Goal: Task Accomplishment & Management: Use online tool/utility

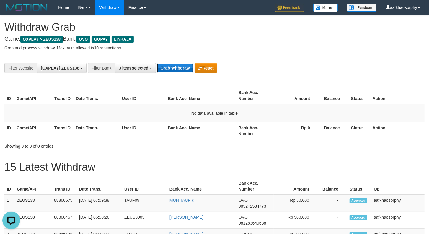
click at [181, 68] on button "Grab Withdraw" at bounding box center [175, 67] width 36 height 9
click at [181, 64] on button "Grab Withdraw" at bounding box center [175, 67] width 36 height 9
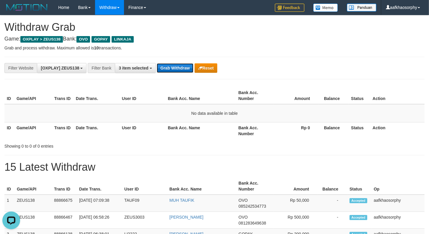
click at [181, 64] on button "Grab Withdraw" at bounding box center [175, 67] width 36 height 9
click at [157, 63] on button "Grab Withdraw" at bounding box center [175, 67] width 36 height 9
click at [181, 64] on button "Grab Withdraw" at bounding box center [175, 67] width 36 height 9
click at [157, 63] on button "Grab Withdraw" at bounding box center [175, 67] width 36 height 9
click at [181, 64] on button "Grab Withdraw" at bounding box center [175, 67] width 36 height 9
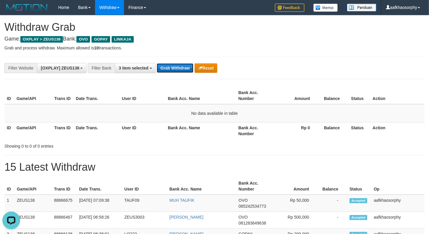
click at [157, 63] on button "Grab Withdraw" at bounding box center [175, 67] width 36 height 9
drag, startPoint x: 182, startPoint y: 64, endPoint x: 206, endPoint y: 72, distance: 24.5
click at [186, 66] on button "Grab Withdraw" at bounding box center [175, 67] width 36 height 9
click at [157, 63] on button "Grab Withdraw" at bounding box center [175, 67] width 36 height 9
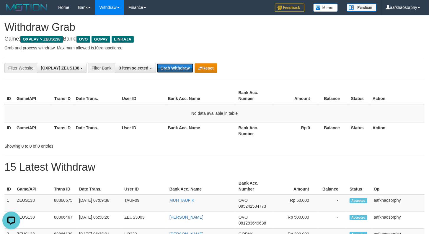
click at [157, 63] on button "Grab Withdraw" at bounding box center [175, 67] width 36 height 9
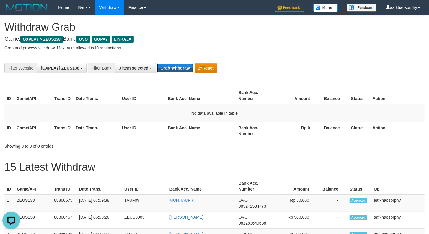
click at [157, 63] on button "Grab Withdraw" at bounding box center [175, 67] width 36 height 9
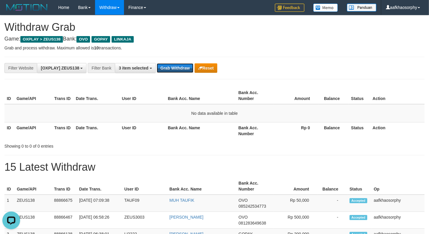
click at [157, 63] on button "Grab Withdraw" at bounding box center [175, 67] width 36 height 9
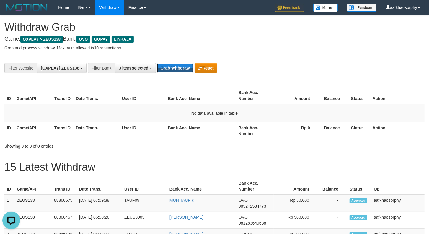
click at [157, 63] on button "Grab Withdraw" at bounding box center [175, 67] width 36 height 9
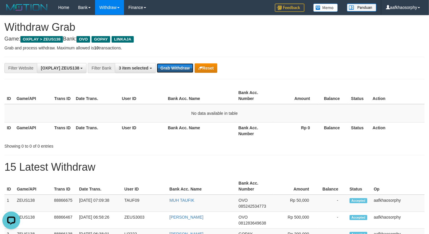
click at [157, 63] on button "Grab Withdraw" at bounding box center [175, 67] width 36 height 9
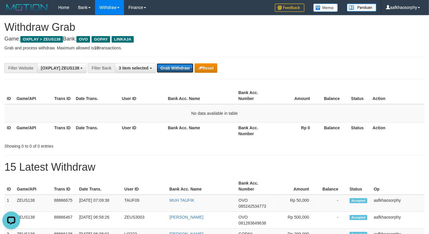
click at [157, 63] on button "Grab Withdraw" at bounding box center [175, 67] width 36 height 9
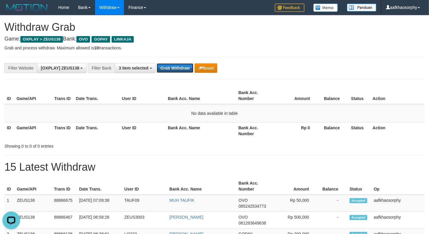
click at [157, 63] on button "Grab Withdraw" at bounding box center [175, 67] width 36 height 9
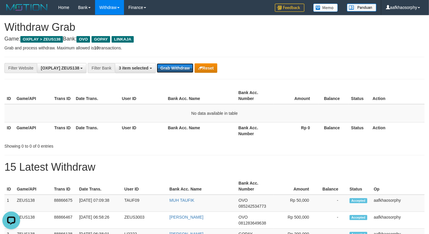
click at [157, 63] on button "Grab Withdraw" at bounding box center [175, 67] width 36 height 9
click at [164, 66] on button "Grab Withdraw" at bounding box center [175, 67] width 36 height 9
click at [169, 71] on button "Grab Withdraw" at bounding box center [175, 67] width 36 height 9
click at [176, 68] on button "Grab Withdraw" at bounding box center [175, 67] width 36 height 9
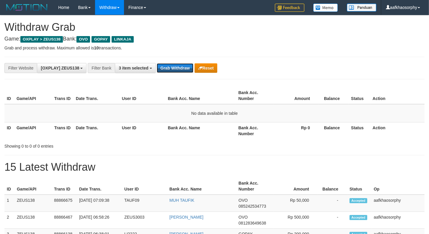
click at [176, 68] on button "Grab Withdraw" at bounding box center [175, 67] width 36 height 9
click at [184, 64] on button "Grab Withdraw" at bounding box center [175, 67] width 36 height 9
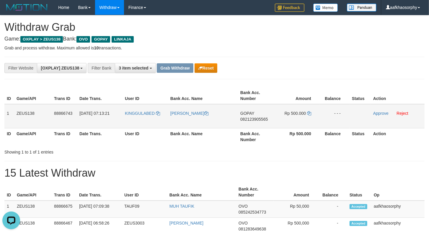
click at [257, 119] on span "082123905565" at bounding box center [253, 119] width 27 height 5
click at [305, 113] on span "Rp 500.000" at bounding box center [295, 113] width 21 height 5
click at [307, 113] on icon at bounding box center [309, 113] width 4 height 4
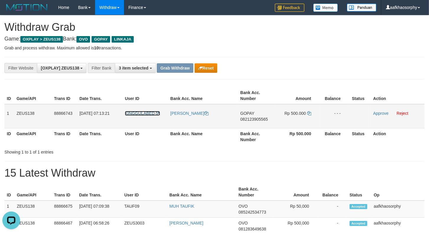
click at [149, 115] on span "KINGGULABED" at bounding box center [140, 113] width 30 height 5
drag, startPoint x: 149, startPoint y: 115, endPoint x: 149, endPoint y: 120, distance: 5.4
click at [149, 116] on td "KINGGULABED" at bounding box center [145, 116] width 45 height 24
click at [149, 120] on td "KINGGULABED" at bounding box center [145, 116] width 45 height 24
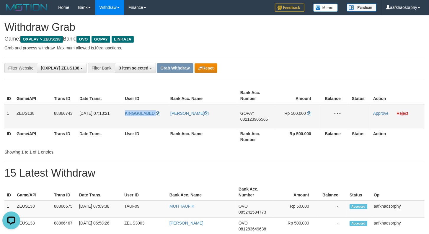
click at [149, 120] on td "KINGGULABED" at bounding box center [145, 116] width 45 height 24
drag, startPoint x: 149, startPoint y: 120, endPoint x: 308, endPoint y: 135, distance: 160.5
click at [149, 120] on td "KINGGULABED" at bounding box center [145, 116] width 45 height 24
copy link "KINGGULABED"
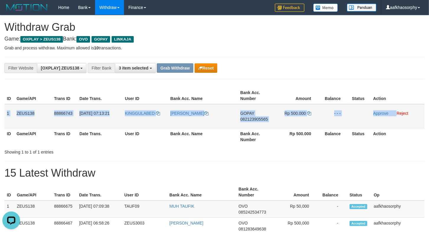
drag, startPoint x: 6, startPoint y: 110, endPoint x: 397, endPoint y: 105, distance: 391.2
click at [397, 105] on tr "1 ZEUS138 88866743 01/10/2025 07:13:21 KINGGULABED INDRA KURNIAWAN GOPAY 082123…" at bounding box center [214, 116] width 420 height 24
copy tr "1 ZEUS138 88866743 01/10/2025 07:13:21 KINGGULABED INDRA KURNIAWAN GOPAY 082123…"
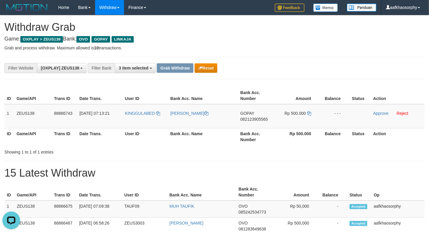
click at [94, 129] on th "Date Trans." at bounding box center [99, 136] width 45 height 17
click at [129, 120] on td "KINGGULABED" at bounding box center [145, 116] width 45 height 24
copy link "KINGGULABED"
drag, startPoint x: 373, startPoint y: 113, endPoint x: 376, endPoint y: 113, distance: 3.6
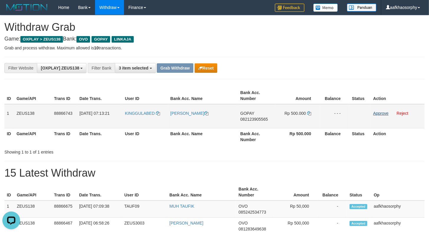
click at [373, 113] on td "Approve Reject" at bounding box center [398, 116] width 54 height 24
click at [376, 113] on link "Approve" at bounding box center [380, 113] width 15 height 5
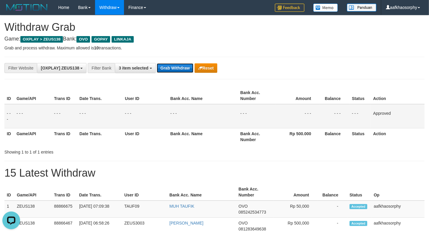
click at [186, 69] on button "Grab Withdraw" at bounding box center [175, 67] width 36 height 9
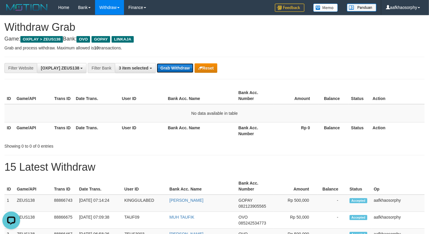
click at [178, 69] on button "Grab Withdraw" at bounding box center [175, 67] width 36 height 9
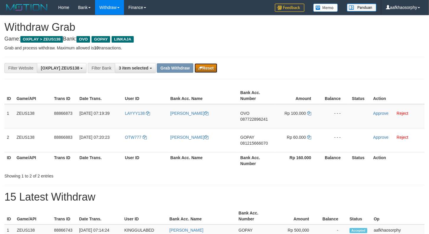
click at [198, 68] on icon "button" at bounding box center [200, 68] width 4 height 4
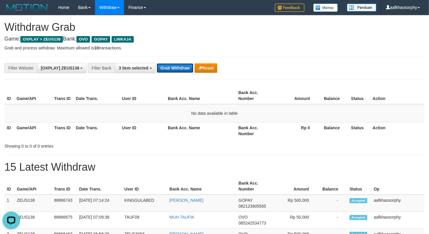
click at [173, 69] on button "Grab Withdraw" at bounding box center [175, 67] width 36 height 9
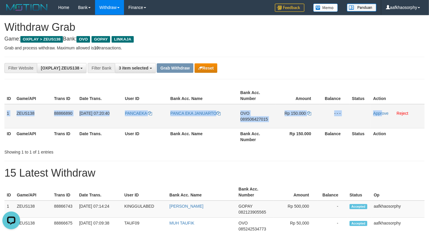
drag, startPoint x: 6, startPoint y: 108, endPoint x: 383, endPoint y: 125, distance: 377.0
click at [383, 125] on tr "1 ZEUS138 88866890 01/10/2025 07:20:40 PANCAEKA PANCA EKA JANUARTO OVO 08950642…" at bounding box center [214, 116] width 420 height 24
copy tr "1 ZEUS138 88866890 01/10/2025 07:20:40 PANCAEKA PANCA EKA JANUARTO OVO 08950642…"
click at [253, 122] on td "OVO 089506427015" at bounding box center [257, 116] width 38 height 24
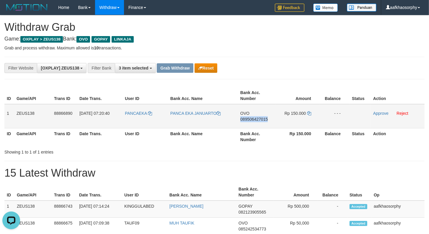
click at [253, 122] on td "OVO 089506427015" at bounding box center [257, 116] width 38 height 24
drag, startPoint x: 259, startPoint y: 118, endPoint x: 266, endPoint y: 117, distance: 7.4
click at [259, 118] on span "089506427015" at bounding box center [253, 119] width 27 height 5
click at [308, 113] on icon at bounding box center [309, 113] width 4 height 4
click at [311, 113] on td "Rp 150.000" at bounding box center [298, 116] width 45 height 24
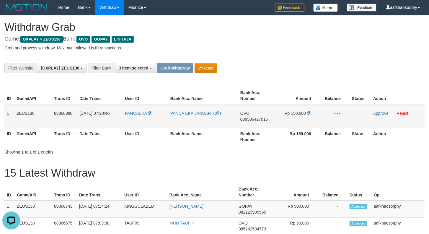
click at [132, 119] on td "PANCAEKA" at bounding box center [145, 116] width 45 height 24
drag, startPoint x: 132, startPoint y: 119, endPoint x: 429, endPoint y: 197, distance: 306.4
click at [153, 129] on table "ID Game/API Trans ID Date Trans. User ID Bank Acc. Name Bank Acc. Number Amount…" at bounding box center [214, 116] width 420 height 58
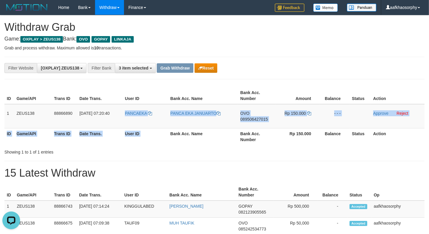
copy table "PANCAEKA PANCA EKA JANUARTO OVO 089506427015 Rp 150.000 - - - Approve Reject ID…"
click at [139, 118] on td "PANCAEKA" at bounding box center [145, 116] width 45 height 24
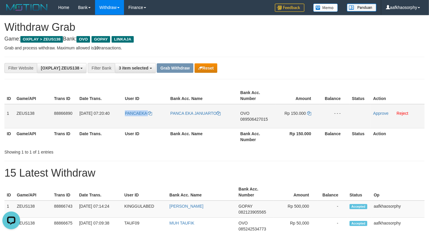
click at [139, 118] on td "PANCAEKA" at bounding box center [145, 116] width 45 height 24
drag, startPoint x: 381, startPoint y: 113, endPoint x: 246, endPoint y: 74, distance: 141.0
click at [381, 113] on link "Approve" at bounding box center [380, 113] width 15 height 5
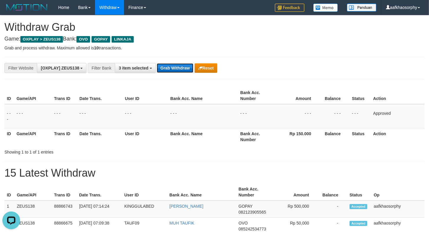
click at [157, 71] on button "Grab Withdraw" at bounding box center [175, 67] width 36 height 9
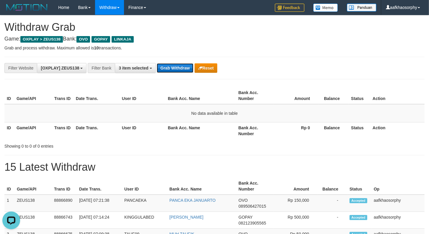
click at [170, 70] on button "Grab Withdraw" at bounding box center [175, 67] width 36 height 9
click at [157, 63] on button "Grab Withdraw" at bounding box center [175, 67] width 36 height 9
drag, startPoint x: 170, startPoint y: 70, endPoint x: 171, endPoint y: 63, distance: 7.5
click at [170, 69] on button "Grab Withdraw" at bounding box center [175, 67] width 36 height 9
click at [172, 62] on div "**********" at bounding box center [214, 68] width 420 height 22
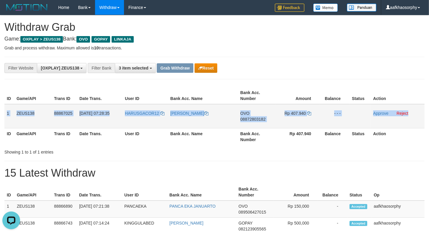
drag, startPoint x: 6, startPoint y: 110, endPoint x: 410, endPoint y: 108, distance: 404.2
click at [410, 108] on tr "1 ZEUS138 88867025 [DATE] 07:28:35 HARUSGACOR12 [PERSON_NAME] JALUL AKBAR OVO 0…" at bounding box center [214, 116] width 420 height 24
copy tr "1 ZEUS138 88867025 [DATE] 07:28:35 HARUSGACOR12 RIZAL JALUL AKBAR OVO 088728031…"
click at [242, 121] on td "OVO 08872803182" at bounding box center [257, 116] width 38 height 24
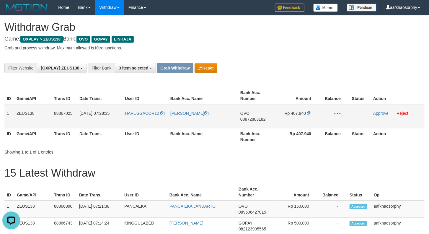
click at [251, 119] on span "08872803182" at bounding box center [252, 119] width 25 height 5
click at [308, 112] on icon at bounding box center [309, 113] width 4 height 4
drag, startPoint x: 308, startPoint y: 112, endPoint x: 433, endPoint y: 116, distance: 125.0
click at [324, 113] on tr "1 ZEUS138 88867025 01/10/2025 07:28:35 HARUSGACOR12 RIZAL JALUL AKBAR OVO 08872…" at bounding box center [214, 116] width 420 height 24
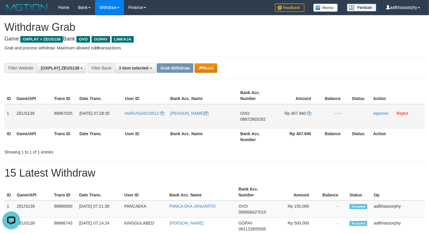
click at [144, 119] on td "HARUSGACOR12" at bounding box center [145, 116] width 45 height 24
copy link "HARUSGACOR12"
click at [374, 111] on link "Approve" at bounding box center [380, 113] width 15 height 5
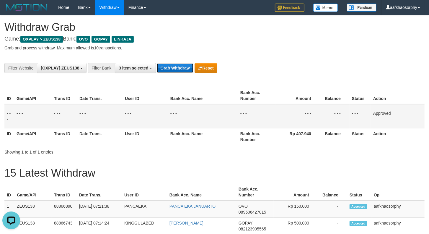
click at [186, 67] on button "Grab Withdraw" at bounding box center [175, 67] width 36 height 9
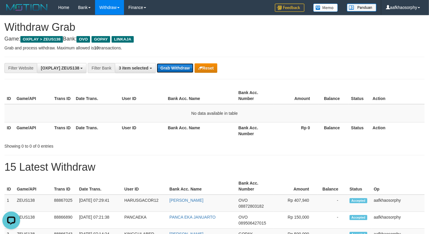
click at [164, 63] on button "Grab Withdraw" at bounding box center [175, 67] width 36 height 9
click at [164, 64] on button "Grab Withdraw" at bounding box center [175, 67] width 36 height 9
click at [180, 64] on button "Grab Withdraw" at bounding box center [175, 67] width 36 height 9
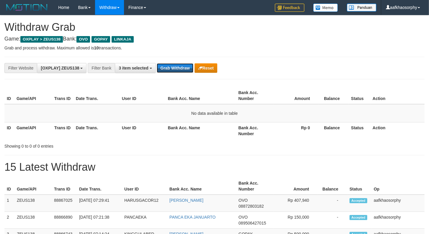
click at [180, 64] on button "Grab Withdraw" at bounding box center [175, 67] width 36 height 9
click at [170, 66] on button "Grab Withdraw" at bounding box center [175, 67] width 36 height 9
click at [170, 69] on button "Grab Withdraw" at bounding box center [175, 67] width 36 height 9
drag, startPoint x: 170, startPoint y: 69, endPoint x: 401, endPoint y: 111, distance: 235.2
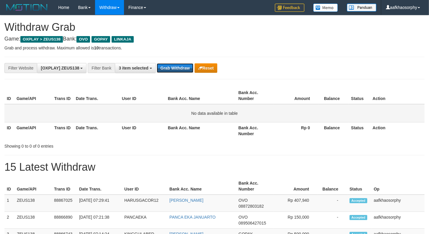
click at [174, 71] on button "Grab Withdraw" at bounding box center [175, 67] width 36 height 9
click at [178, 60] on div "**********" at bounding box center [214, 68] width 420 height 22
click at [179, 66] on button "Grab Withdraw" at bounding box center [175, 67] width 36 height 9
click at [157, 63] on button "Grab Withdraw" at bounding box center [175, 67] width 36 height 9
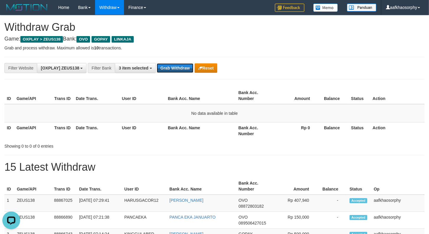
click at [191, 65] on button "Grab Withdraw" at bounding box center [175, 67] width 36 height 9
click at [179, 70] on button "Grab Withdraw" at bounding box center [175, 67] width 36 height 9
click at [157, 63] on button "Grab Withdraw" at bounding box center [175, 67] width 36 height 9
click at [166, 64] on button "Grab Withdraw" at bounding box center [175, 67] width 36 height 9
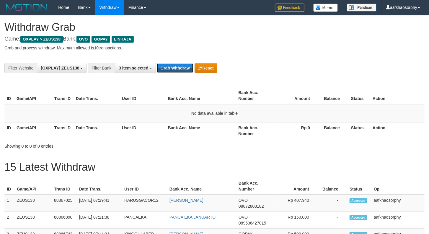
click at [166, 64] on button "Grab Withdraw" at bounding box center [175, 67] width 36 height 9
click at [167, 64] on button "Grab Withdraw" at bounding box center [175, 67] width 36 height 9
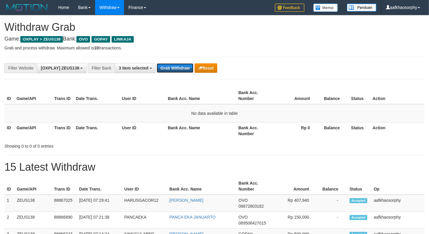
click at [167, 64] on button "Grab Withdraw" at bounding box center [175, 67] width 36 height 9
click at [181, 68] on button "Grab Withdraw" at bounding box center [175, 67] width 36 height 9
drag, startPoint x: 181, startPoint y: 68, endPoint x: 180, endPoint y: 63, distance: 5.4
click at [181, 67] on button "Grab Withdraw" at bounding box center [175, 67] width 36 height 9
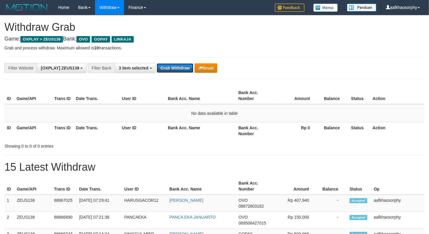
click at [177, 63] on button "Grab Withdraw" at bounding box center [175, 67] width 36 height 9
click at [189, 70] on button "Grab Withdraw" at bounding box center [175, 67] width 36 height 9
click at [157, 63] on button "Grab Withdraw" at bounding box center [175, 67] width 36 height 9
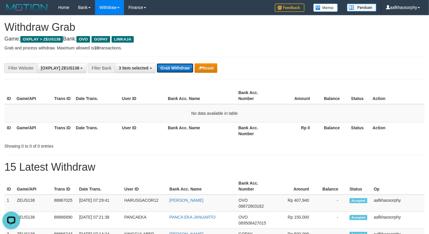
click at [189, 70] on button "Grab Withdraw" at bounding box center [175, 67] width 36 height 9
drag, startPoint x: 165, startPoint y: 58, endPoint x: 167, endPoint y: 66, distance: 8.0
click at [166, 63] on div "**********" at bounding box center [214, 68] width 420 height 22
click at [170, 67] on button "Grab Withdraw" at bounding box center [175, 67] width 36 height 9
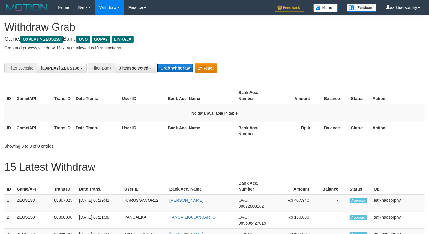
click at [181, 69] on button "Grab Withdraw" at bounding box center [175, 67] width 36 height 9
click at [183, 68] on button "Grab Withdraw" at bounding box center [175, 67] width 36 height 9
click at [157, 63] on button "Grab Withdraw" at bounding box center [175, 67] width 36 height 9
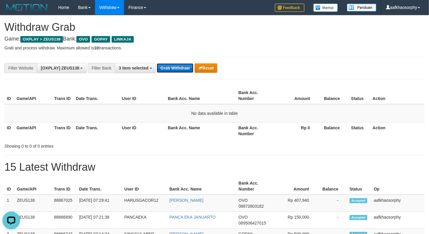
click at [183, 68] on button "Grab Withdraw" at bounding box center [175, 67] width 36 height 9
click at [178, 66] on button "Grab Withdraw" at bounding box center [175, 67] width 36 height 9
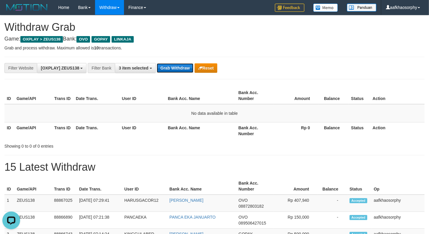
click at [178, 66] on button "Grab Withdraw" at bounding box center [175, 67] width 36 height 9
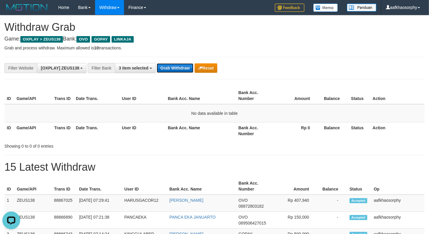
click at [157, 63] on button "Grab Withdraw" at bounding box center [175, 67] width 36 height 9
click at [178, 66] on button "Grab Withdraw" at bounding box center [175, 67] width 36 height 9
click at [160, 69] on button "Grab Withdraw" at bounding box center [175, 67] width 36 height 9
click at [173, 61] on div "**********" at bounding box center [214, 68] width 420 height 22
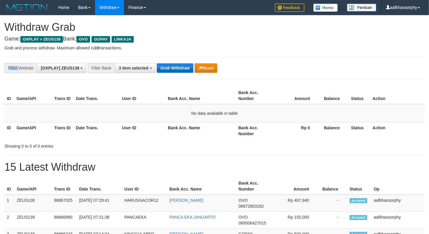
drag, startPoint x: 173, startPoint y: 61, endPoint x: 182, endPoint y: 66, distance: 10.2
click at [174, 61] on div "**********" at bounding box center [214, 68] width 420 height 22
click at [182, 66] on button "Grab Withdraw" at bounding box center [175, 67] width 36 height 9
click at [177, 64] on button "Grab Withdraw" at bounding box center [175, 67] width 36 height 9
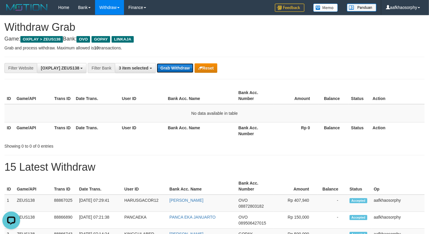
click at [177, 64] on button "Grab Withdraw" at bounding box center [175, 67] width 36 height 9
drag, startPoint x: 177, startPoint y: 64, endPoint x: 431, endPoint y: 92, distance: 255.6
click at [178, 64] on button "Grab Withdraw" at bounding box center [175, 67] width 36 height 9
click at [171, 69] on button "Grab Withdraw" at bounding box center [175, 67] width 36 height 9
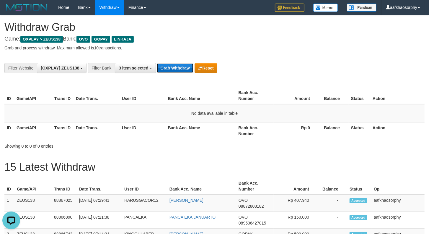
click at [171, 69] on button "Grab Withdraw" at bounding box center [175, 67] width 36 height 9
drag, startPoint x: 0, startPoint y: 0, endPoint x: 171, endPoint y: 78, distance: 187.7
click at [171, 78] on div "**********" at bounding box center [214, 68] width 420 height 22
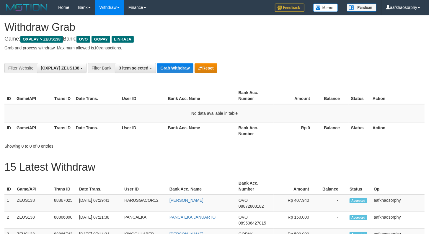
click at [173, 60] on div "**********" at bounding box center [214, 68] width 420 height 22
click at [175, 69] on button "Grab Withdraw" at bounding box center [175, 67] width 36 height 9
click at [164, 66] on button "Grab Withdraw" at bounding box center [175, 67] width 36 height 9
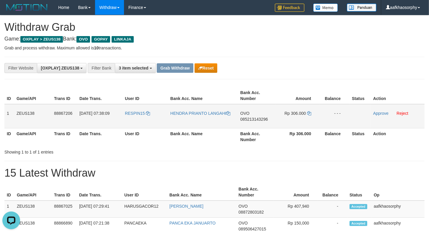
click at [253, 117] on span "085213143296" at bounding box center [253, 119] width 27 height 5
click at [308, 114] on icon at bounding box center [309, 113] width 4 height 4
click at [149, 124] on td "RESPIN15" at bounding box center [145, 116] width 45 height 24
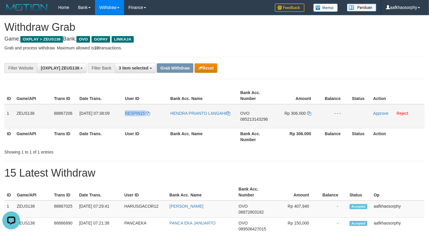
click at [149, 124] on td "RESPIN15" at bounding box center [145, 116] width 45 height 24
copy tr "RESPIN15"
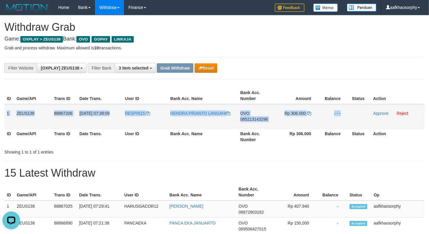
drag, startPoint x: 5, startPoint y: 111, endPoint x: 353, endPoint y: 116, distance: 347.8
click at [353, 116] on tr "1 ZEUS138 88867206 01/10/2025 07:38:09 RESPIN15 HENDRA PRIANTO LANGAHI OVO 0852…" at bounding box center [214, 116] width 420 height 24
copy tr "1 ZEUS138 88867206 01/10/2025 07:38:09 RESPIN15 HENDRA PRIANTO LANGAHI OVO 0852…"
click at [380, 111] on link "Approve" at bounding box center [380, 113] width 15 height 5
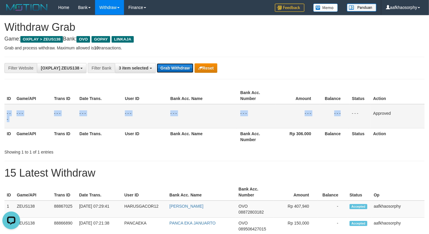
click at [165, 68] on button "Grab Withdraw" at bounding box center [175, 67] width 36 height 9
drag, startPoint x: 165, startPoint y: 68, endPoint x: 432, endPoint y: 117, distance: 271.5
click at [165, 68] on button "Grab Withdraw" at bounding box center [175, 67] width 36 height 9
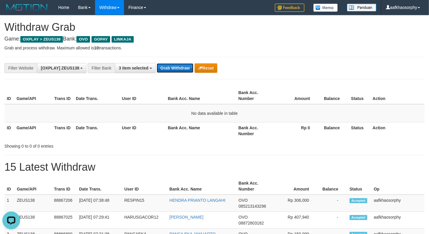
drag, startPoint x: 157, startPoint y: 69, endPoint x: 168, endPoint y: 68, distance: 11.2
click at [158, 69] on button "Grab Withdraw" at bounding box center [175, 67] width 36 height 9
click at [168, 68] on button "Grab Withdraw" at bounding box center [175, 67] width 36 height 9
click at [178, 61] on div "**********" at bounding box center [214, 68] width 420 height 22
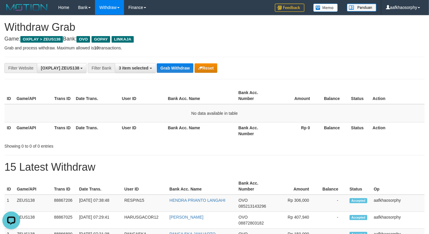
click at [178, 63] on div "**********" at bounding box center [179, 68] width 358 height 10
click at [175, 74] on div "**********" at bounding box center [214, 68] width 420 height 22
click at [175, 72] on button "Grab Withdraw" at bounding box center [175, 67] width 36 height 9
click at [175, 69] on button "Grab Withdraw" at bounding box center [175, 67] width 36 height 9
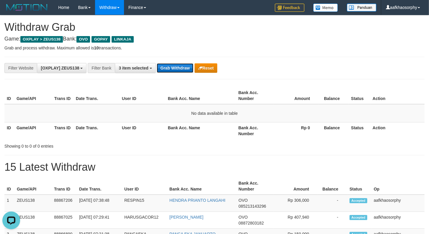
click at [174, 71] on button "Grab Withdraw" at bounding box center [175, 67] width 36 height 9
click at [191, 66] on button "Grab Withdraw" at bounding box center [175, 67] width 36 height 9
click at [181, 71] on button "Grab Withdraw" at bounding box center [175, 67] width 36 height 9
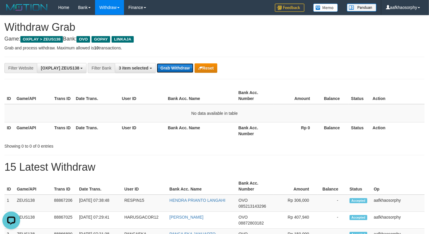
click at [163, 68] on button "Grab Withdraw" at bounding box center [175, 67] width 36 height 9
drag, startPoint x: 163, startPoint y: 68, endPoint x: 328, endPoint y: 88, distance: 166.3
click at [170, 68] on button "Grab Withdraw" at bounding box center [175, 67] width 36 height 9
click at [174, 65] on button "Grab Withdraw" at bounding box center [175, 67] width 36 height 9
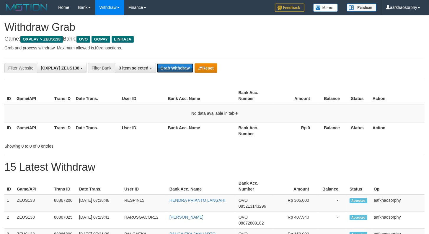
click at [174, 65] on button "Grab Withdraw" at bounding box center [175, 67] width 36 height 9
click at [159, 71] on button "Grab Withdraw" at bounding box center [175, 67] width 36 height 9
click at [167, 70] on button "Grab Withdraw" at bounding box center [175, 67] width 36 height 9
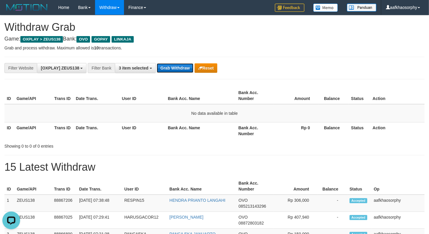
click at [167, 70] on button "Grab Withdraw" at bounding box center [175, 67] width 36 height 9
click at [188, 69] on button "Grab Withdraw" at bounding box center [175, 67] width 36 height 9
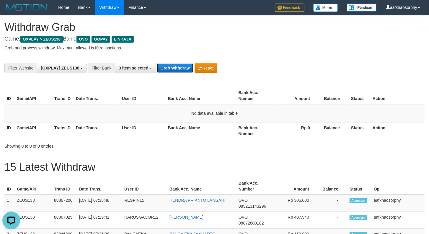
click at [188, 69] on button "Grab Withdraw" at bounding box center [175, 67] width 36 height 9
click at [178, 67] on button "Grab Withdraw" at bounding box center [175, 67] width 36 height 9
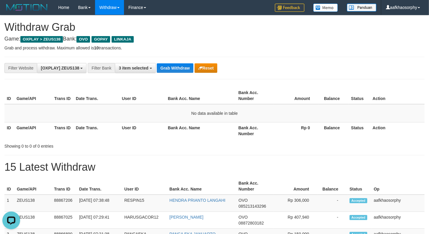
click at [169, 61] on div "**********" at bounding box center [214, 68] width 420 height 22
click at [169, 62] on div "**********" at bounding box center [214, 68] width 420 height 22
click at [169, 63] on div "**********" at bounding box center [179, 68] width 358 height 10
click at [157, 63] on button "Grab Withdraw" at bounding box center [175, 67] width 36 height 9
click at [166, 67] on button "Grab Withdraw" at bounding box center [175, 67] width 36 height 9
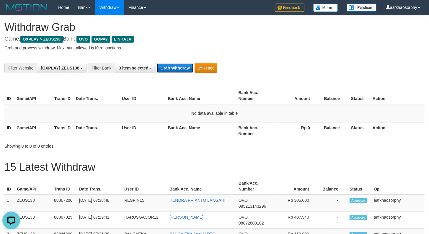
click at [179, 69] on button "Grab Withdraw" at bounding box center [175, 67] width 36 height 9
click at [173, 68] on button "Grab Withdraw" at bounding box center [175, 67] width 36 height 9
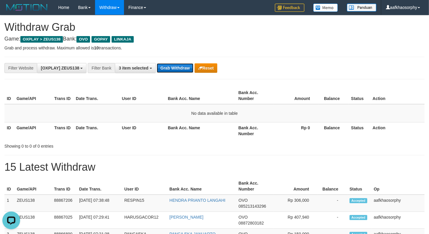
click at [187, 69] on button "Grab Withdraw" at bounding box center [175, 67] width 36 height 9
click at [176, 68] on button "Grab Withdraw" at bounding box center [175, 67] width 36 height 9
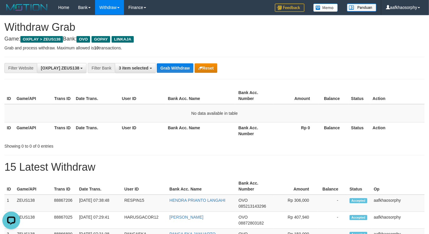
click at [184, 62] on div "**********" at bounding box center [214, 68] width 420 height 22
click at [180, 69] on button "Grab Withdraw" at bounding box center [175, 67] width 36 height 9
click at [169, 71] on button "Grab Withdraw" at bounding box center [175, 67] width 36 height 9
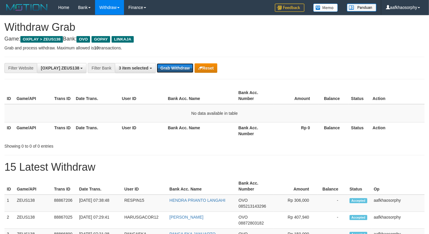
click at [170, 70] on button "Grab Withdraw" at bounding box center [175, 67] width 36 height 9
click at [170, 66] on button "Grab Withdraw" at bounding box center [175, 67] width 36 height 9
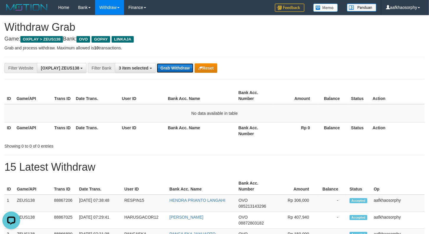
click at [171, 67] on button "Grab Withdraw" at bounding box center [175, 67] width 36 height 9
click at [174, 66] on button "Grab Withdraw" at bounding box center [175, 67] width 36 height 9
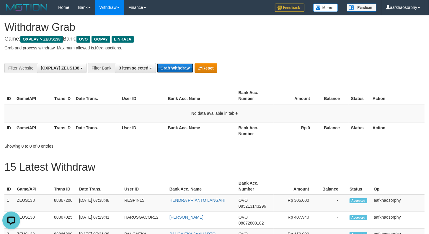
click at [172, 66] on button "Grab Withdraw" at bounding box center [175, 67] width 36 height 9
click at [164, 64] on button "Grab Withdraw" at bounding box center [175, 67] width 36 height 9
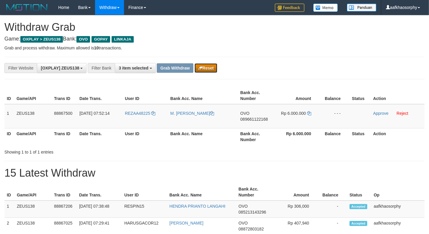
click at [216, 69] on button "Reset" at bounding box center [206, 67] width 23 height 9
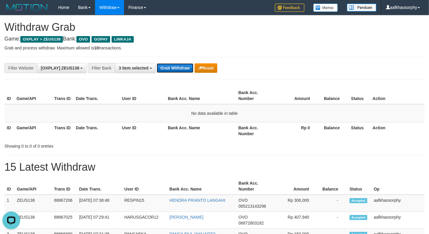
click at [165, 66] on button "Grab Withdraw" at bounding box center [175, 67] width 36 height 9
click at [173, 66] on button "Grab Withdraw" at bounding box center [175, 67] width 36 height 9
click at [157, 63] on button "Grab Withdraw" at bounding box center [175, 67] width 36 height 9
click at [171, 77] on div "**********" at bounding box center [214, 68] width 420 height 22
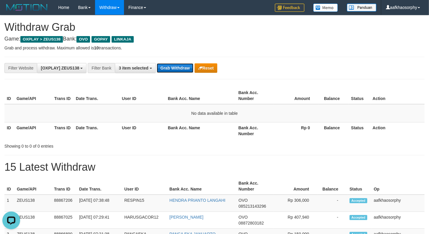
click at [159, 64] on button "Grab Withdraw" at bounding box center [175, 67] width 36 height 9
click at [157, 63] on button "Grab Withdraw" at bounding box center [175, 67] width 36 height 9
click at [159, 64] on button "Grab Withdraw" at bounding box center [175, 67] width 36 height 9
click at [160, 64] on button "Grab Withdraw" at bounding box center [175, 67] width 36 height 9
click at [157, 63] on button "Grab Withdraw" at bounding box center [175, 67] width 36 height 9
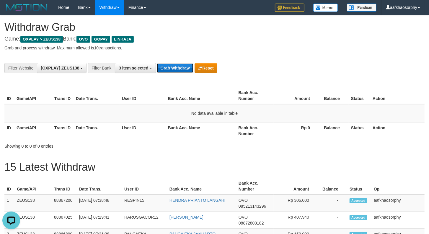
click at [157, 63] on button "Grab Withdraw" at bounding box center [175, 67] width 36 height 9
click at [160, 64] on button "Grab Withdraw" at bounding box center [175, 67] width 36 height 9
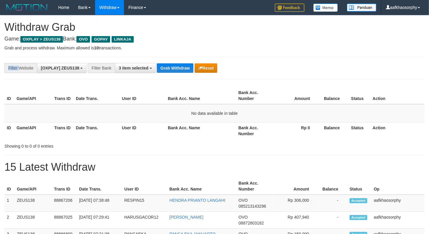
click at [162, 62] on div "**********" at bounding box center [214, 68] width 420 height 22
click at [164, 62] on div "**********" at bounding box center [214, 68] width 420 height 22
click at [175, 64] on div "**********" at bounding box center [214, 68] width 420 height 22
click at [173, 69] on button "Grab Withdraw" at bounding box center [175, 67] width 36 height 9
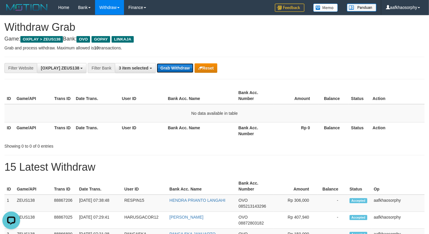
click at [183, 64] on button "Grab Withdraw" at bounding box center [175, 67] width 36 height 9
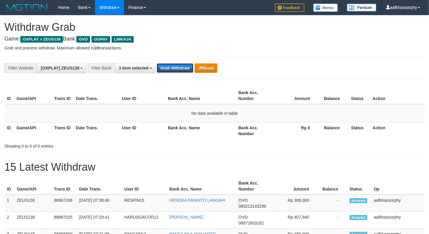
click at [183, 64] on button "Grab Withdraw" at bounding box center [175, 67] width 36 height 9
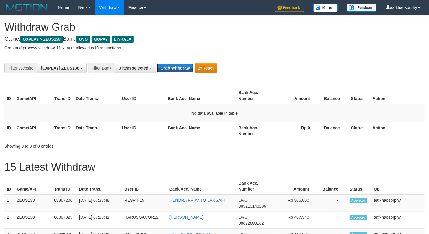
click at [183, 64] on button "Grab Withdraw" at bounding box center [175, 67] width 36 height 9
click at [183, 67] on button "Grab Withdraw" at bounding box center [175, 67] width 36 height 9
click at [182, 70] on button "Grab Withdraw" at bounding box center [175, 67] width 36 height 9
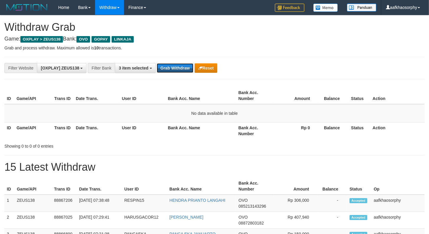
click at [182, 70] on button "Grab Withdraw" at bounding box center [175, 67] width 36 height 9
drag, startPoint x: 0, startPoint y: 0, endPoint x: 433, endPoint y: 75, distance: 439.0
click at [183, 71] on button "Grab Withdraw" at bounding box center [175, 67] width 36 height 9
drag, startPoint x: 178, startPoint y: 59, endPoint x: 178, endPoint y: 64, distance: 4.5
click at [178, 64] on div "**********" at bounding box center [214, 68] width 420 height 22
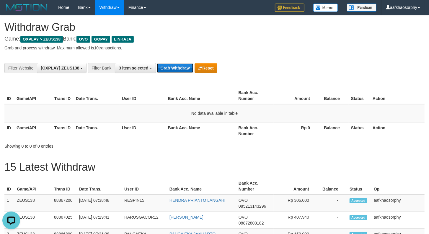
click at [178, 67] on button "Grab Withdraw" at bounding box center [175, 67] width 36 height 9
click at [179, 67] on button "Grab Withdraw" at bounding box center [175, 67] width 36 height 9
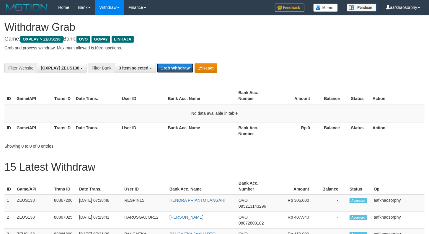
click at [179, 67] on button "Grab Withdraw" at bounding box center [175, 67] width 36 height 9
drag, startPoint x: 0, startPoint y: 0, endPoint x: 188, endPoint y: 78, distance: 203.9
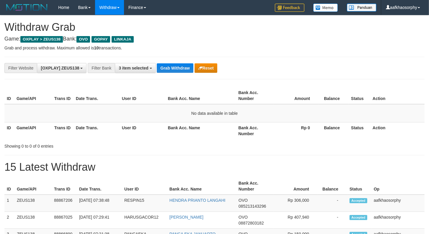
click at [179, 68] on button "Grab Withdraw" at bounding box center [175, 67] width 36 height 9
drag, startPoint x: 183, startPoint y: 74, endPoint x: 179, endPoint y: 69, distance: 5.7
click at [183, 74] on div "**********" at bounding box center [214, 68] width 420 height 22
click at [179, 69] on button "Grab Withdraw" at bounding box center [175, 67] width 36 height 9
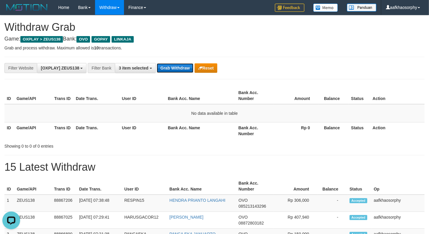
click at [179, 69] on button "Grab Withdraw" at bounding box center [175, 67] width 36 height 9
click at [166, 73] on div "**********" at bounding box center [214, 68] width 420 height 22
click at [169, 69] on button "Grab Withdraw" at bounding box center [175, 67] width 36 height 9
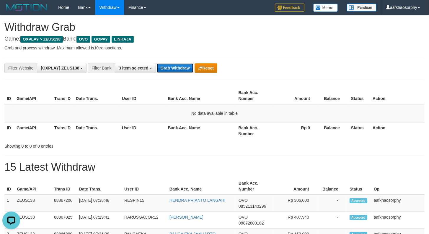
click at [157, 63] on button "Grab Withdraw" at bounding box center [175, 67] width 36 height 9
click at [169, 69] on button "Grab Withdraw" at bounding box center [175, 67] width 36 height 9
click at [157, 63] on button "Grab Withdraw" at bounding box center [175, 67] width 36 height 9
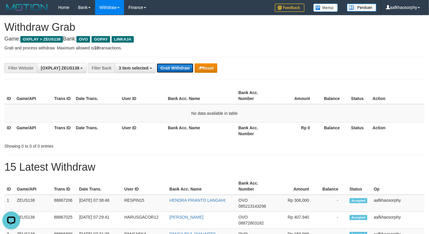
click at [157, 63] on button "Grab Withdraw" at bounding box center [175, 67] width 36 height 9
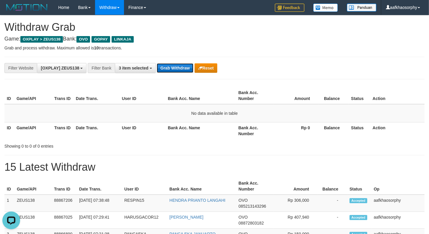
click at [157, 63] on button "Grab Withdraw" at bounding box center [175, 67] width 36 height 9
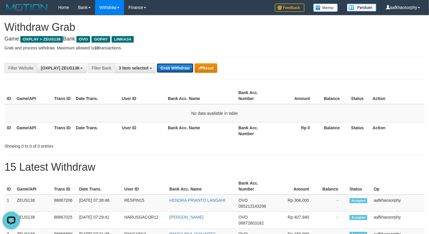
click at [157, 63] on button "Grab Withdraw" at bounding box center [175, 67] width 36 height 9
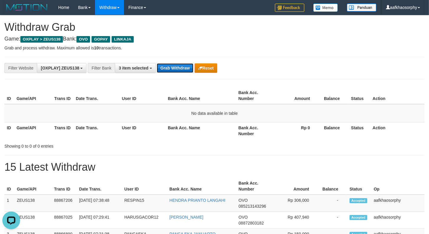
click at [157, 63] on button "Grab Withdraw" at bounding box center [175, 67] width 36 height 9
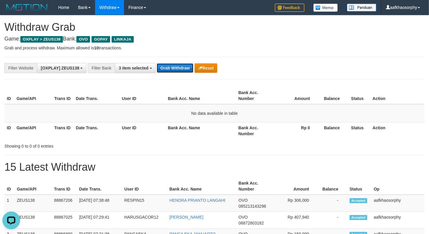
click at [157, 63] on button "Grab Withdraw" at bounding box center [175, 67] width 36 height 9
click at [170, 70] on button "Grab Withdraw" at bounding box center [175, 67] width 36 height 9
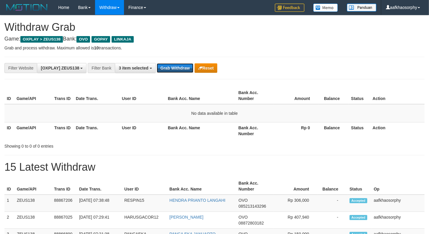
click at [170, 70] on button "Grab Withdraw" at bounding box center [175, 67] width 36 height 9
click at [171, 69] on button "Grab Withdraw" at bounding box center [175, 67] width 36 height 9
click at [176, 67] on button "Grab Withdraw" at bounding box center [175, 67] width 36 height 9
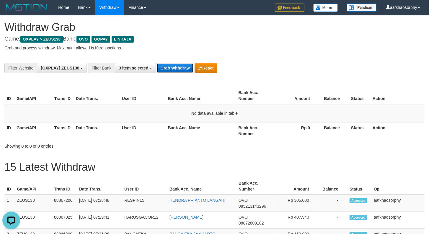
click at [176, 67] on button "Grab Withdraw" at bounding box center [175, 67] width 36 height 9
drag, startPoint x: 289, startPoint y: 101, endPoint x: 290, endPoint y: 96, distance: 5.1
click at [289, 100] on th "Amount" at bounding box center [296, 95] width 45 height 17
click at [290, 96] on th "Amount" at bounding box center [296, 95] width 45 height 17
click at [176, 66] on button "Grab Withdraw" at bounding box center [175, 67] width 36 height 9
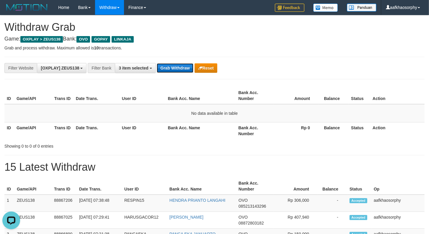
click at [176, 66] on button "Grab Withdraw" at bounding box center [175, 67] width 36 height 9
click at [174, 64] on button "Grab Withdraw" at bounding box center [175, 67] width 36 height 9
click at [173, 64] on button "Grab Withdraw" at bounding box center [175, 67] width 36 height 9
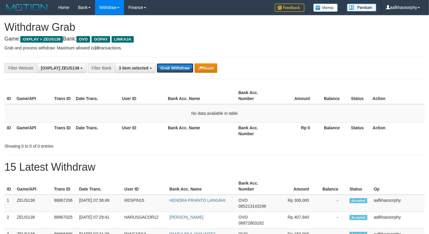
scroll to position [69, 0]
click at [173, 65] on button "Grab Withdraw" at bounding box center [175, 67] width 36 height 9
click at [175, 65] on button "Grab Withdraw" at bounding box center [175, 67] width 36 height 9
click at [175, 66] on button "Grab Withdraw" at bounding box center [175, 67] width 36 height 9
click at [175, 68] on button "Grab Withdraw" at bounding box center [175, 67] width 36 height 9
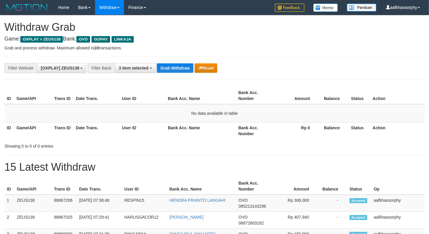
click at [176, 59] on div "**********" at bounding box center [214, 68] width 420 height 22
click at [176, 62] on div "**********" at bounding box center [214, 68] width 420 height 22
click at [181, 65] on button "Grab Withdraw" at bounding box center [175, 67] width 36 height 9
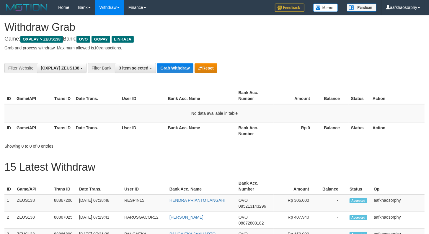
scroll to position [69, 0]
click at [183, 63] on button "Grab Withdraw" at bounding box center [175, 67] width 36 height 9
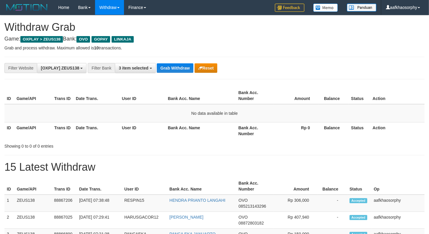
click at [183, 63] on button "Grab Withdraw" at bounding box center [175, 67] width 36 height 9
click at [186, 61] on div "**********" at bounding box center [214, 68] width 420 height 22
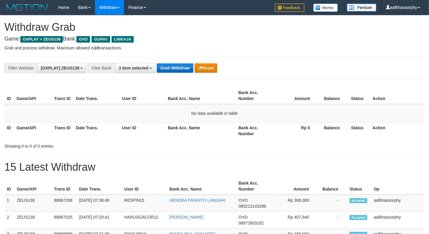
click at [179, 66] on button "Grab Withdraw" at bounding box center [175, 67] width 36 height 9
click at [157, 63] on button "Grab Withdraw" at bounding box center [175, 67] width 36 height 9
click at [179, 66] on button "Grab Withdraw" at bounding box center [175, 67] width 36 height 9
click at [157, 63] on button "Grab Withdraw" at bounding box center [175, 67] width 36 height 9
click at [169, 63] on button "Grab Withdraw" at bounding box center [175, 67] width 36 height 9
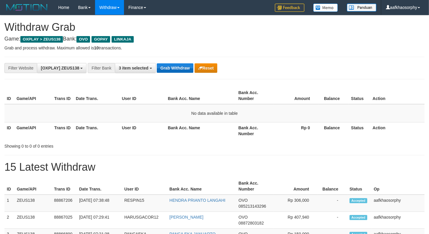
click at [169, 63] on button "Grab Withdraw" at bounding box center [175, 67] width 36 height 9
drag, startPoint x: 0, startPoint y: 0, endPoint x: 169, endPoint y: 63, distance: 180.6
click at [169, 63] on button "Grab Withdraw" at bounding box center [175, 67] width 36 height 9
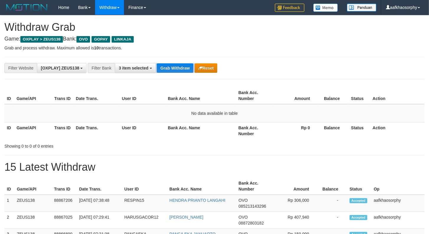
click at [169, 63] on div "**********" at bounding box center [179, 68] width 358 height 10
click at [157, 63] on button "Grab Withdraw" at bounding box center [175, 67] width 36 height 9
click at [168, 68] on button "Grab Withdraw" at bounding box center [175, 67] width 36 height 9
click at [181, 68] on button "Grab Withdraw" at bounding box center [175, 67] width 36 height 9
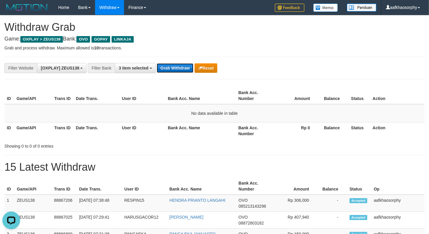
click at [181, 68] on button "Grab Withdraw" at bounding box center [175, 67] width 36 height 9
drag, startPoint x: 179, startPoint y: 63, endPoint x: 177, endPoint y: 66, distance: 4.0
click at [178, 66] on button "Grab Withdraw" at bounding box center [175, 67] width 36 height 9
click at [176, 64] on button "Grab Withdraw" at bounding box center [175, 67] width 36 height 9
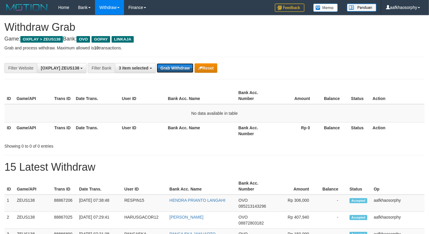
click at [176, 64] on button "Grab Withdraw" at bounding box center [175, 67] width 36 height 9
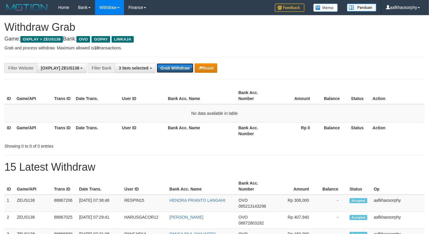
click at [176, 64] on button "Grab Withdraw" at bounding box center [175, 67] width 36 height 9
drag, startPoint x: 0, startPoint y: 0, endPoint x: 169, endPoint y: 61, distance: 179.5
click at [169, 61] on div "**********" at bounding box center [214, 68] width 420 height 22
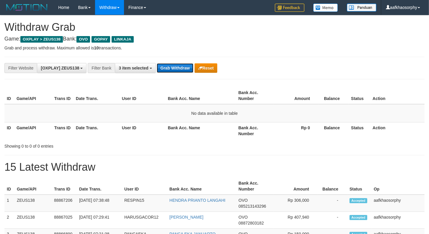
click at [168, 70] on button "Grab Withdraw" at bounding box center [175, 67] width 36 height 9
click at [168, 71] on button "Grab Withdraw" at bounding box center [175, 67] width 36 height 9
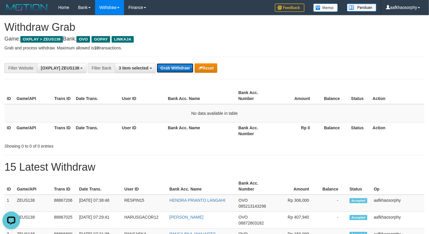
click at [168, 71] on button "Grab Withdraw" at bounding box center [175, 67] width 36 height 9
drag, startPoint x: 169, startPoint y: 71, endPoint x: 172, endPoint y: 69, distance: 3.0
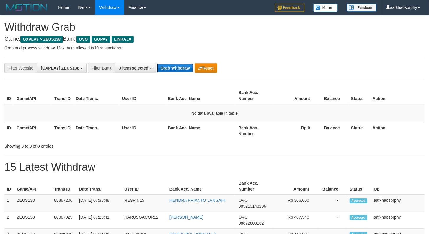
click at [170, 71] on button "Grab Withdraw" at bounding box center [175, 67] width 36 height 9
click at [172, 69] on button "Grab Withdraw" at bounding box center [175, 67] width 36 height 9
click at [190, 69] on button "Grab Withdraw" at bounding box center [175, 67] width 36 height 9
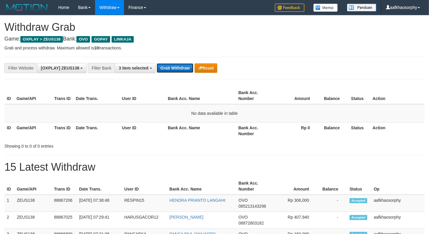
click at [190, 69] on button "Grab Withdraw" at bounding box center [175, 67] width 36 height 9
drag, startPoint x: 0, startPoint y: 0, endPoint x: 190, endPoint y: 69, distance: 202.2
click at [190, 69] on button "Grab Withdraw" at bounding box center [175, 67] width 36 height 9
click at [190, 67] on button "Grab Withdraw" at bounding box center [175, 67] width 36 height 9
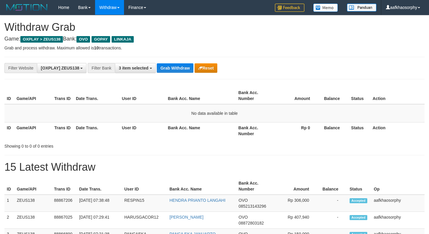
click at [190, 67] on button "Grab Withdraw" at bounding box center [175, 67] width 36 height 9
click at [193, 59] on div "**********" at bounding box center [214, 68] width 420 height 22
click at [180, 64] on button "Grab Withdraw" at bounding box center [175, 67] width 36 height 9
click at [170, 67] on button "Grab Withdraw" at bounding box center [175, 67] width 36 height 9
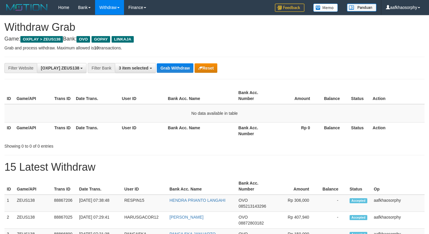
click at [170, 67] on button "Grab Withdraw" at bounding box center [175, 67] width 36 height 9
click at [174, 63] on button "Grab Withdraw" at bounding box center [175, 67] width 36 height 9
click at [163, 70] on button "Grab Withdraw" at bounding box center [175, 67] width 36 height 9
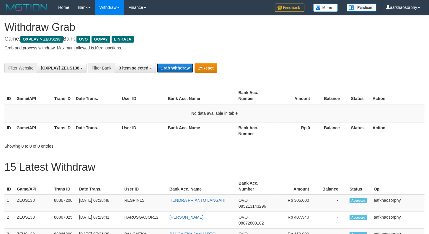
click at [163, 70] on button "Grab Withdraw" at bounding box center [175, 67] width 36 height 9
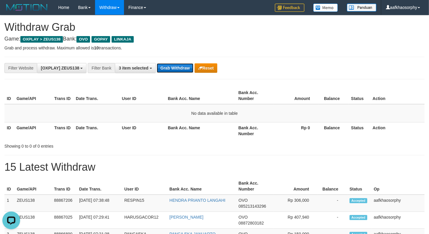
click at [172, 71] on button "Grab Withdraw" at bounding box center [175, 67] width 36 height 9
drag, startPoint x: 173, startPoint y: 71, endPoint x: 429, endPoint y: 92, distance: 257.6
click at [175, 71] on button "Grab Withdraw" at bounding box center [175, 67] width 36 height 9
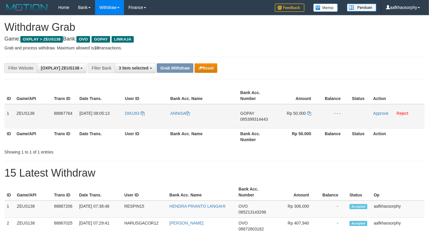
click at [258, 117] on span "085399314443" at bounding box center [253, 119] width 27 height 5
click at [309, 113] on icon at bounding box center [309, 113] width 4 height 4
drag, startPoint x: 309, startPoint y: 113, endPoint x: 433, endPoint y: 120, distance: 124.9
click at [312, 113] on td "Rp 50.000" at bounding box center [298, 116] width 45 height 24
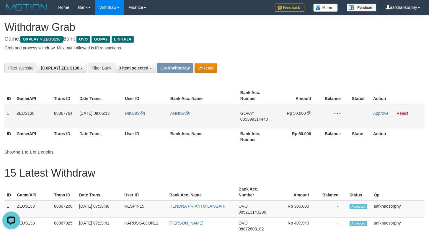
click at [135, 126] on td "DIKU93" at bounding box center [145, 116] width 45 height 24
copy link "DIKU93"
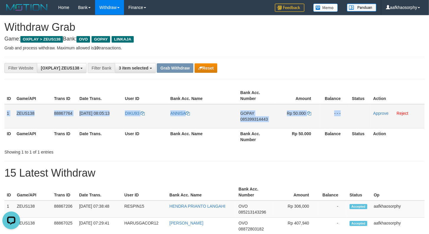
drag, startPoint x: 5, startPoint y: 111, endPoint x: 368, endPoint y: 121, distance: 363.5
click at [368, 121] on tr "1 ZEUS138 88867764 01/10/2025 08:05:13 DIKU93 ANNISA GOPAY 085399314443 Rp 50.0…" at bounding box center [214, 116] width 420 height 24
copy tr "1 ZEUS138 88867764 01/10/2025 08:05:13 DIKU93 ANNISA GOPAY 085399314443 Rp 50.0…"
click at [378, 112] on link "Approve" at bounding box center [380, 113] width 15 height 5
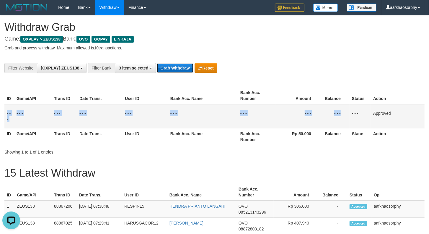
click at [163, 64] on button "Grab Withdraw" at bounding box center [175, 67] width 36 height 9
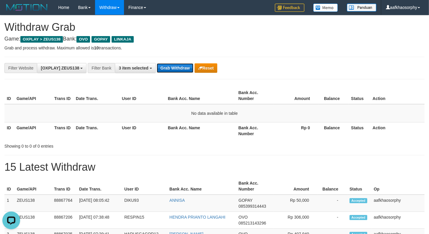
click at [181, 66] on button "Grab Withdraw" at bounding box center [175, 67] width 36 height 9
click at [147, 66] on button "3 item selected" at bounding box center [135, 68] width 41 height 10
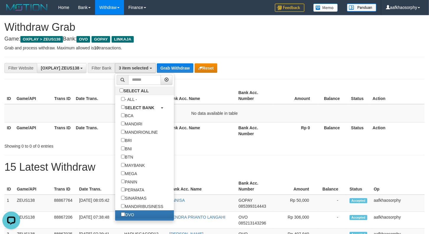
click at [167, 62] on div "**********" at bounding box center [214, 68] width 420 height 22
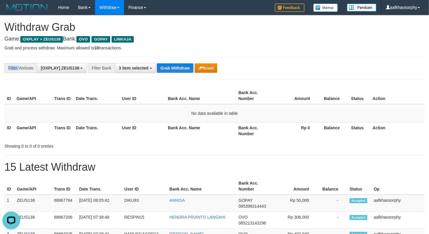
click at [167, 62] on div "**********" at bounding box center [214, 68] width 420 height 22
click at [167, 64] on button "Grab Withdraw" at bounding box center [175, 67] width 36 height 9
click at [157, 63] on button "Grab Withdraw" at bounding box center [175, 67] width 36 height 9
click at [167, 64] on button "Grab Withdraw" at bounding box center [175, 67] width 36 height 9
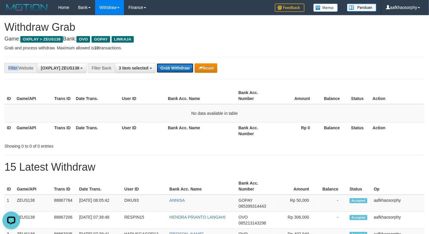
click at [157, 63] on button "Grab Withdraw" at bounding box center [175, 67] width 36 height 9
click at [167, 64] on button "Grab Withdraw" at bounding box center [175, 67] width 36 height 9
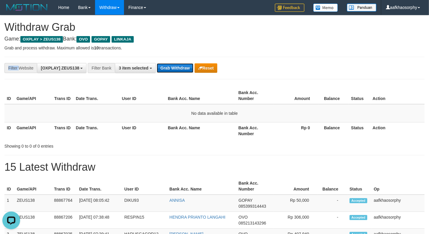
click at [157, 63] on button "Grab Withdraw" at bounding box center [175, 67] width 36 height 9
click at [167, 64] on button "Grab Withdraw" at bounding box center [175, 67] width 36 height 9
drag, startPoint x: 0, startPoint y: 0, endPoint x: 168, endPoint y: 64, distance: 179.5
click at [168, 64] on button "Grab Withdraw" at bounding box center [175, 67] width 36 height 9
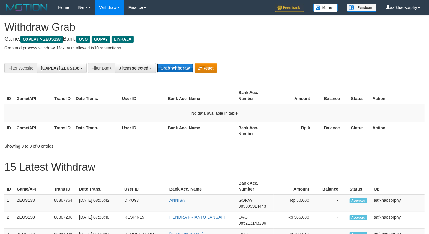
click at [157, 63] on button "Grab Withdraw" at bounding box center [175, 67] width 36 height 9
click at [168, 64] on button "Grab Withdraw" at bounding box center [175, 67] width 36 height 9
click at [178, 68] on button "Grab Withdraw" at bounding box center [175, 67] width 36 height 9
drag, startPoint x: 178, startPoint y: 68, endPoint x: 431, endPoint y: 88, distance: 253.7
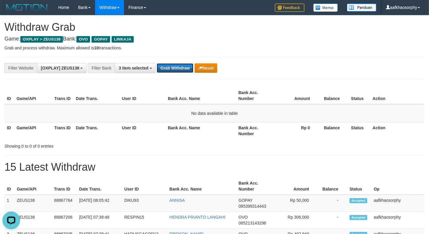
click at [232, 75] on div "**********" at bounding box center [214, 68] width 420 height 22
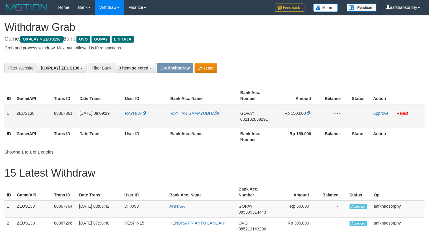
click at [258, 120] on span "082132839291" at bounding box center [253, 119] width 27 height 5
drag, startPoint x: 258, startPoint y: 120, endPoint x: 434, endPoint y: 140, distance: 176.9
click at [267, 120] on span "082132839291" at bounding box center [253, 119] width 27 height 5
click at [311, 113] on icon at bounding box center [309, 113] width 4 height 4
drag, startPoint x: 311, startPoint y: 113, endPoint x: 428, endPoint y: 121, distance: 117.3
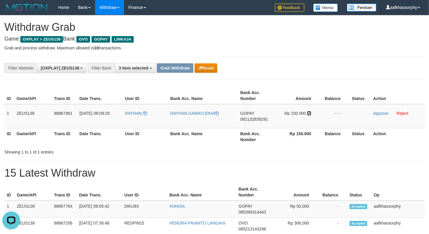
click at [321, 113] on tr "1 ZEUS138 88867861 [DATE] 08:09:29 [PERSON_NAME] GAMAYUDHA GOPAY 082132839291 R…" at bounding box center [214, 116] width 420 height 24
click at [139, 120] on td "RAYHAN" at bounding box center [145, 116] width 45 height 24
copy link "RAYHAN"
click at [213, 69] on button "Reset" at bounding box center [206, 67] width 23 height 9
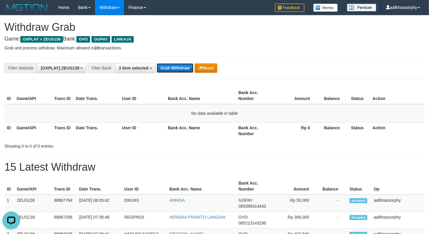
click at [181, 70] on button "Grab Withdraw" at bounding box center [175, 67] width 36 height 9
click at [180, 69] on button "Grab Withdraw" at bounding box center [175, 67] width 36 height 9
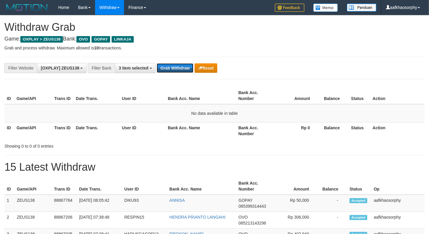
click at [157, 63] on button "Grab Withdraw" at bounding box center [175, 67] width 36 height 9
drag, startPoint x: 0, startPoint y: 0, endPoint x: 180, endPoint y: 69, distance: 192.8
click at [180, 69] on button "Grab Withdraw" at bounding box center [175, 67] width 36 height 9
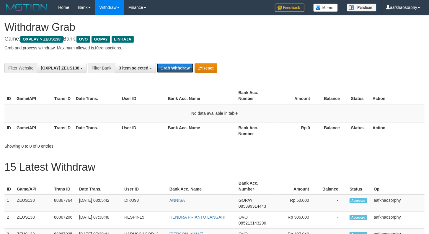
click at [180, 69] on button "Grab Withdraw" at bounding box center [175, 67] width 36 height 9
click at [157, 63] on button "Grab Withdraw" at bounding box center [175, 67] width 36 height 9
drag, startPoint x: 0, startPoint y: 0, endPoint x: 272, endPoint y: 78, distance: 282.7
click at [197, 69] on div "Grab Withdraw Reset" at bounding box center [187, 67] width 60 height 9
click at [368, 129] on th "Status" at bounding box center [360, 130] width 22 height 17
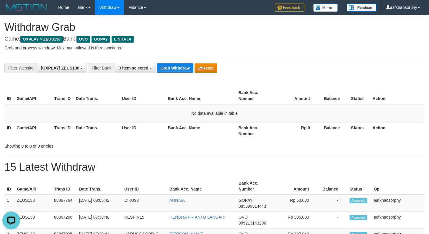
click at [297, 124] on th "Rp 0" at bounding box center [296, 130] width 45 height 17
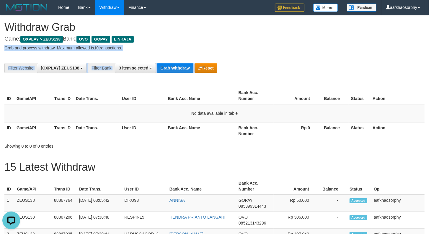
drag, startPoint x: 256, startPoint y: 39, endPoint x: 433, endPoint y: 79, distance: 182.0
click at [188, 69] on button "Grab Withdraw" at bounding box center [175, 67] width 36 height 9
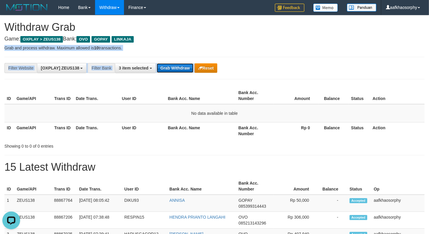
click at [188, 69] on button "Grab Withdraw" at bounding box center [175, 67] width 36 height 9
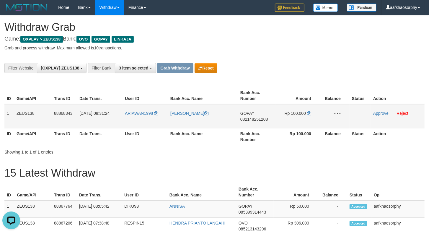
drag, startPoint x: 256, startPoint y: 116, endPoint x: 255, endPoint y: 119, distance: 3.3
click at [255, 121] on td "GOPAY 082148251208" at bounding box center [257, 116] width 38 height 24
click at [255, 119] on span "082148251208" at bounding box center [253, 119] width 27 height 5
click at [312, 111] on td "Rp 100.000" at bounding box center [298, 116] width 45 height 24
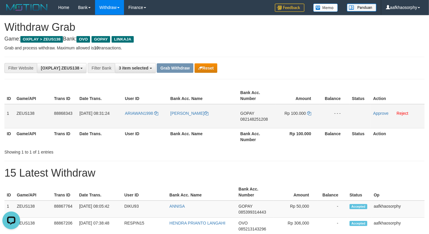
click at [311, 112] on td "Rp 100.000" at bounding box center [298, 116] width 45 height 24
click at [311, 112] on icon at bounding box center [309, 113] width 4 height 4
drag, startPoint x: 311, startPoint y: 112, endPoint x: 412, endPoint y: 124, distance: 101.7
click at [312, 113] on td "Rp 100.000" at bounding box center [298, 116] width 45 height 24
click at [136, 122] on td "ARIAWAN1998" at bounding box center [145, 116] width 45 height 24
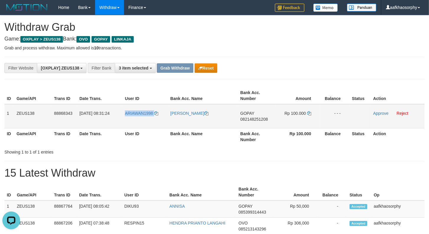
click at [137, 122] on td "ARIAWAN1998" at bounding box center [145, 116] width 45 height 24
copy link "ARIAWAN1998"
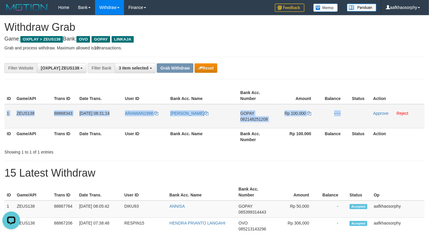
drag, startPoint x: 7, startPoint y: 109, endPoint x: 374, endPoint y: 122, distance: 367.4
click at [374, 122] on tr "1 ZEUS138 88868343 [DATE] 08:31:24 ARIAWAN1998 [PERSON_NAME] GOPAY 082148251208…" at bounding box center [214, 116] width 420 height 24
copy tr "1 ZEUS138 88868343 [DATE] 08:31:24 ARIAWAN1998 [PERSON_NAME] 082148251208 Rp 10…"
drag, startPoint x: 376, startPoint y: 113, endPoint x: 257, endPoint y: 104, distance: 119.7
click at [376, 113] on link "Approve" at bounding box center [380, 113] width 15 height 5
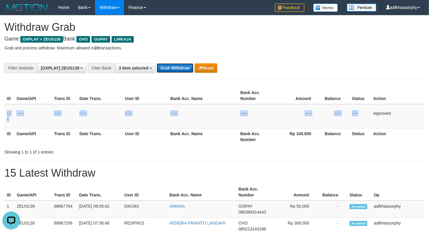
click at [187, 69] on button "Grab Withdraw" at bounding box center [175, 67] width 36 height 9
click at [157, 63] on button "Grab Withdraw" at bounding box center [175, 67] width 36 height 9
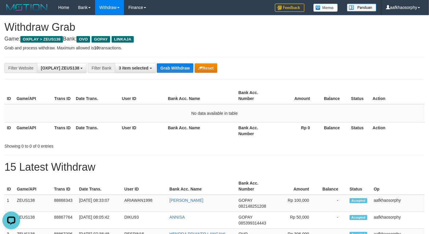
click at [303, 123] on th "Rp 0" at bounding box center [296, 130] width 45 height 17
click at [167, 66] on button "Grab Withdraw" at bounding box center [175, 67] width 36 height 9
click at [169, 66] on button "Grab Withdraw" at bounding box center [175, 67] width 36 height 9
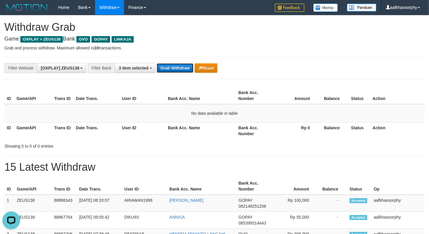
click at [169, 66] on button "Grab Withdraw" at bounding box center [175, 67] width 36 height 9
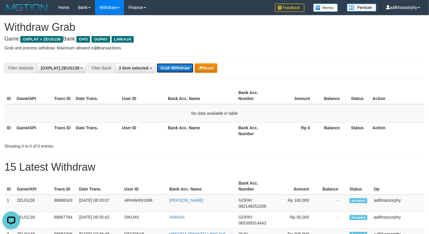
click at [169, 66] on button "Grab Withdraw" at bounding box center [175, 67] width 36 height 9
click at [157, 63] on button "Grab Withdraw" at bounding box center [175, 67] width 36 height 9
click at [169, 66] on button "Grab Withdraw" at bounding box center [175, 67] width 36 height 9
click at [157, 63] on button "Grab Withdraw" at bounding box center [175, 67] width 36 height 9
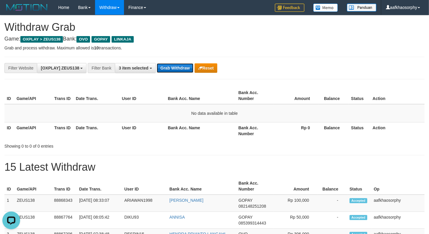
click at [169, 66] on button "Grab Withdraw" at bounding box center [175, 67] width 36 height 9
click at [157, 63] on button "Grab Withdraw" at bounding box center [175, 67] width 36 height 9
click at [169, 66] on button "Grab Withdraw" at bounding box center [175, 67] width 36 height 9
click at [157, 63] on button "Grab Withdraw" at bounding box center [175, 67] width 36 height 9
click at [169, 66] on button "Grab Withdraw" at bounding box center [175, 67] width 36 height 9
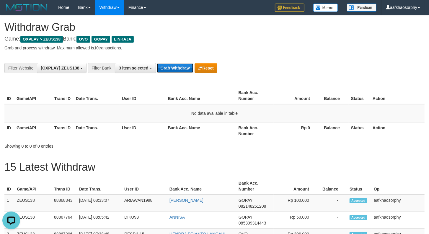
click at [157, 63] on button "Grab Withdraw" at bounding box center [175, 67] width 36 height 9
click at [169, 66] on button "Grab Withdraw" at bounding box center [175, 67] width 36 height 9
click at [157, 63] on button "Grab Withdraw" at bounding box center [175, 67] width 36 height 9
click at [169, 66] on button "Grab Withdraw" at bounding box center [175, 67] width 36 height 9
click at [157, 63] on button "Grab Withdraw" at bounding box center [175, 67] width 36 height 9
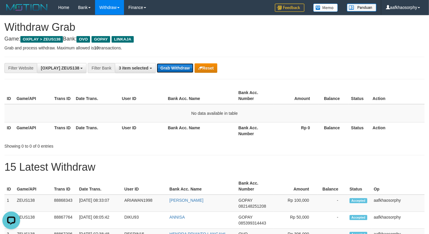
click at [169, 66] on button "Grab Withdraw" at bounding box center [175, 67] width 36 height 9
click at [157, 63] on button "Grab Withdraw" at bounding box center [175, 67] width 36 height 9
click at [169, 66] on button "Grab Withdraw" at bounding box center [175, 67] width 36 height 9
click at [157, 63] on button "Grab Withdraw" at bounding box center [175, 67] width 36 height 9
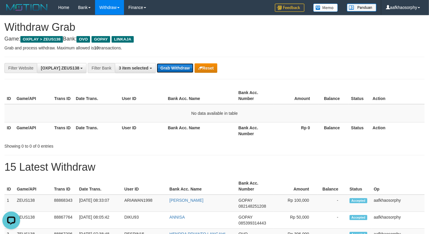
click at [169, 66] on button "Grab Withdraw" at bounding box center [175, 67] width 36 height 9
click at [170, 61] on div "**********" at bounding box center [214, 68] width 420 height 22
click at [166, 64] on button "Grab Withdraw" at bounding box center [175, 67] width 36 height 9
click at [183, 71] on button "Grab Withdraw" at bounding box center [175, 67] width 36 height 9
click at [183, 69] on button "Grab Withdraw" at bounding box center [175, 67] width 36 height 9
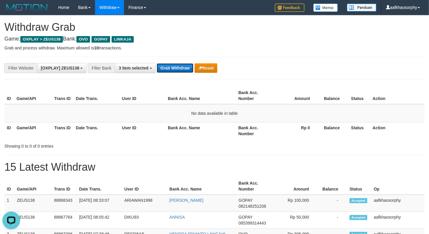
click at [157, 63] on button "Grab Withdraw" at bounding box center [175, 67] width 36 height 9
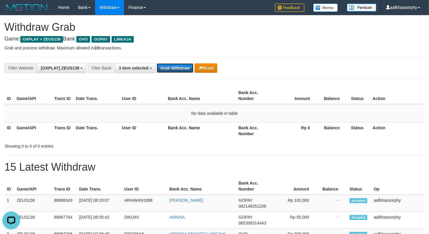
click at [157, 63] on button "Grab Withdraw" at bounding box center [175, 67] width 36 height 9
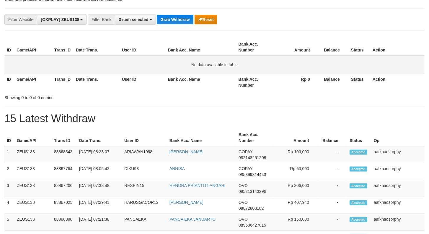
scroll to position [40, 0]
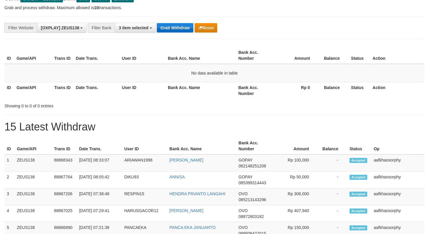
click at [192, 29] on div "Grab Withdraw Reset" at bounding box center [187, 27] width 60 height 9
click at [191, 29] on button "Grab Withdraw" at bounding box center [175, 27] width 36 height 9
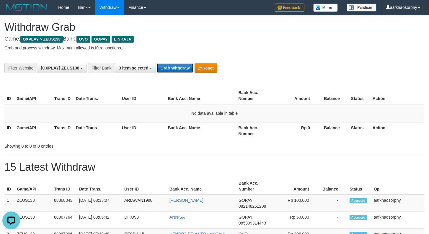
click at [175, 69] on button "Grab Withdraw" at bounding box center [175, 67] width 36 height 9
click at [173, 71] on button "Grab Withdraw" at bounding box center [175, 67] width 36 height 9
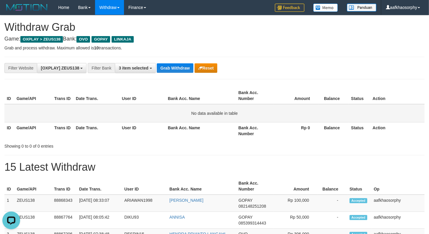
click at [258, 114] on td "No data available in table" at bounding box center [214, 113] width 420 height 18
click at [261, 208] on td "GOPAY 082148251208" at bounding box center [255, 202] width 38 height 17
click at [168, 63] on div "**********" at bounding box center [214, 68] width 420 height 22
click at [168, 64] on button "Grab Withdraw" at bounding box center [175, 67] width 36 height 9
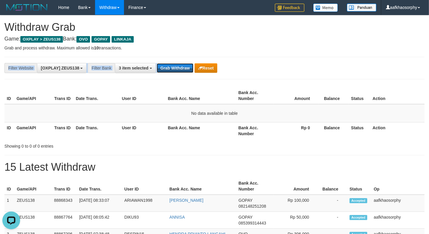
drag, startPoint x: 168, startPoint y: 64, endPoint x: 428, endPoint y: 132, distance: 268.6
click at [174, 67] on button "Grab Withdraw" at bounding box center [175, 67] width 36 height 9
click at [157, 63] on button "Grab Withdraw" at bounding box center [175, 67] width 36 height 9
click at [186, 68] on button "Grab Withdraw" at bounding box center [175, 67] width 36 height 9
click at [187, 72] on button "Grab Withdraw" at bounding box center [175, 67] width 36 height 9
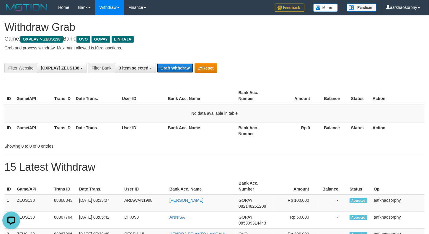
click at [157, 63] on button "Grab Withdraw" at bounding box center [175, 67] width 36 height 9
click at [187, 72] on button "Grab Withdraw" at bounding box center [175, 67] width 36 height 9
click at [187, 71] on button "Grab Withdraw" at bounding box center [175, 67] width 36 height 9
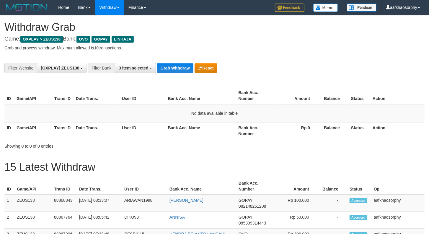
scroll to position [69, 0]
drag, startPoint x: 159, startPoint y: 63, endPoint x: 172, endPoint y: 68, distance: 14.3
click at [161, 64] on div "**********" at bounding box center [179, 68] width 358 height 10
click at [172, 68] on button "Grab Withdraw" at bounding box center [175, 67] width 36 height 9
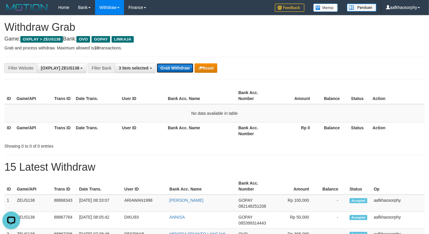
click at [172, 68] on button "Grab Withdraw" at bounding box center [175, 67] width 36 height 9
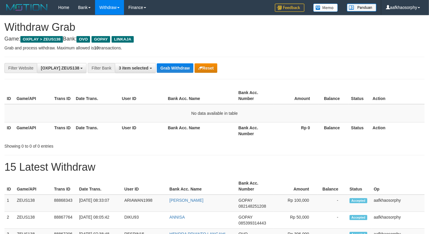
click at [172, 68] on button "Grab Withdraw" at bounding box center [175, 67] width 36 height 9
click at [182, 70] on button "Grab Withdraw" at bounding box center [175, 67] width 36 height 9
drag, startPoint x: 166, startPoint y: 61, endPoint x: 167, endPoint y: 68, distance: 6.9
click at [166, 61] on div "**********" at bounding box center [214, 68] width 420 height 22
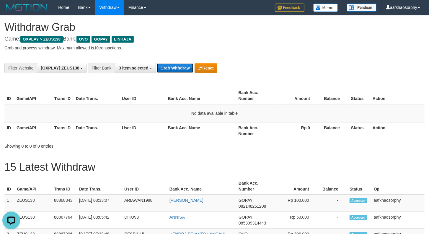
click at [167, 69] on button "Grab Withdraw" at bounding box center [175, 67] width 36 height 9
click at [172, 62] on div "**********" at bounding box center [214, 68] width 420 height 22
click at [172, 66] on button "Grab Withdraw" at bounding box center [175, 67] width 36 height 9
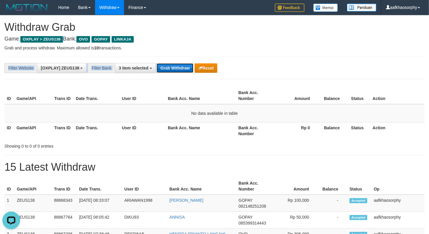
click at [172, 66] on button "Grab Withdraw" at bounding box center [175, 67] width 36 height 9
click at [178, 64] on button "Grab Withdraw" at bounding box center [175, 67] width 36 height 9
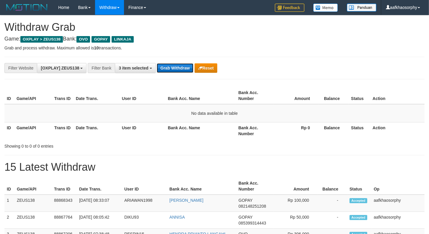
click at [176, 64] on button "Grab Withdraw" at bounding box center [175, 67] width 36 height 9
click at [175, 66] on button "Grab Withdraw" at bounding box center [175, 67] width 36 height 9
click at [253, 100] on th "Bank Acc. Number" at bounding box center [255, 95] width 38 height 17
click at [168, 68] on button "Grab Withdraw" at bounding box center [175, 67] width 36 height 9
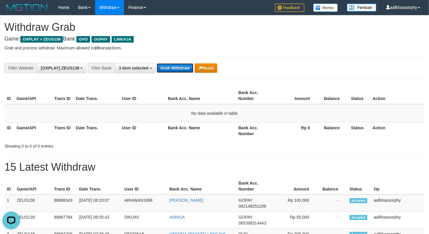
click at [179, 70] on button "Grab Withdraw" at bounding box center [175, 67] width 36 height 9
click at [178, 69] on button "Grab Withdraw" at bounding box center [175, 67] width 36 height 9
click at [178, 68] on button "Grab Withdraw" at bounding box center [175, 67] width 36 height 9
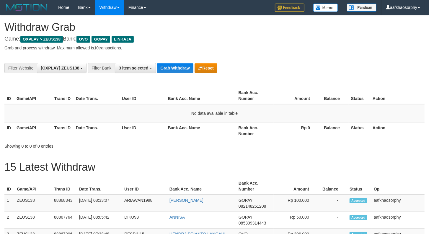
click at [178, 68] on button "Grab Withdraw" at bounding box center [175, 67] width 36 height 9
click at [172, 66] on button "Grab Withdraw" at bounding box center [175, 67] width 36 height 9
click at [176, 67] on button "Grab Withdraw" at bounding box center [175, 67] width 36 height 9
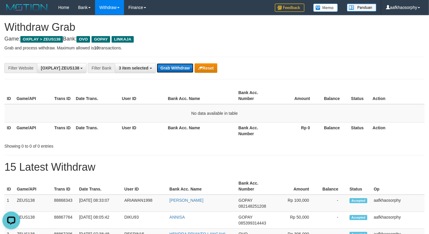
click at [176, 67] on button "Grab Withdraw" at bounding box center [175, 67] width 36 height 9
click at [177, 67] on button "Grab Withdraw" at bounding box center [175, 67] width 36 height 9
click at [166, 63] on div "**********" at bounding box center [179, 68] width 358 height 10
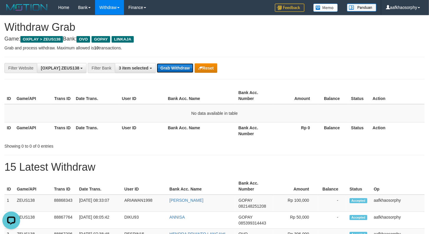
click at [166, 65] on button "Grab Withdraw" at bounding box center [175, 67] width 36 height 9
click at [168, 70] on button "Grab Withdraw" at bounding box center [175, 67] width 36 height 9
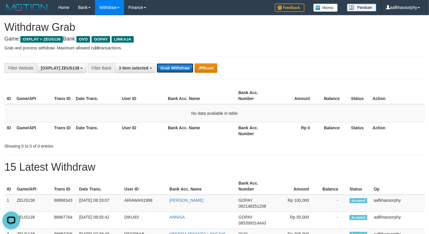
click at [168, 70] on button "Grab Withdraw" at bounding box center [175, 67] width 36 height 9
click at [178, 66] on button "Grab Withdraw" at bounding box center [175, 67] width 36 height 9
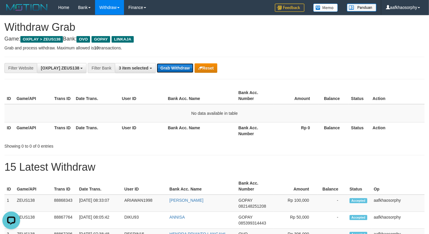
click at [188, 66] on button "Grab Withdraw" at bounding box center [175, 67] width 36 height 9
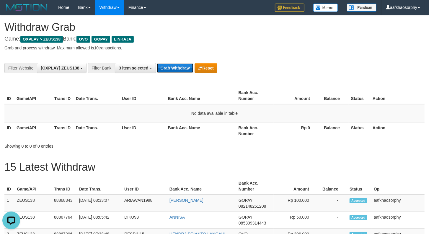
click at [188, 66] on button "Grab Withdraw" at bounding box center [175, 67] width 36 height 9
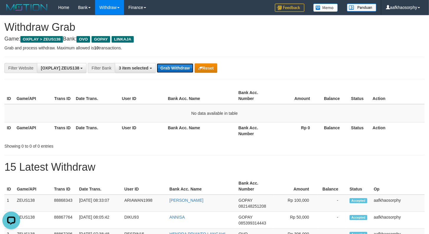
click at [188, 66] on button "Grab Withdraw" at bounding box center [175, 67] width 36 height 9
click at [188, 68] on button "Grab Withdraw" at bounding box center [175, 67] width 36 height 9
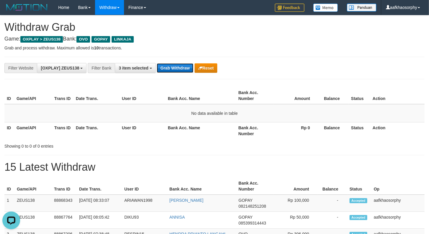
click at [188, 68] on button "Grab Withdraw" at bounding box center [175, 67] width 36 height 9
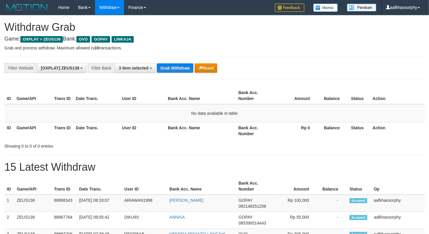
click at [188, 68] on button "Grab Withdraw" at bounding box center [175, 67] width 36 height 9
